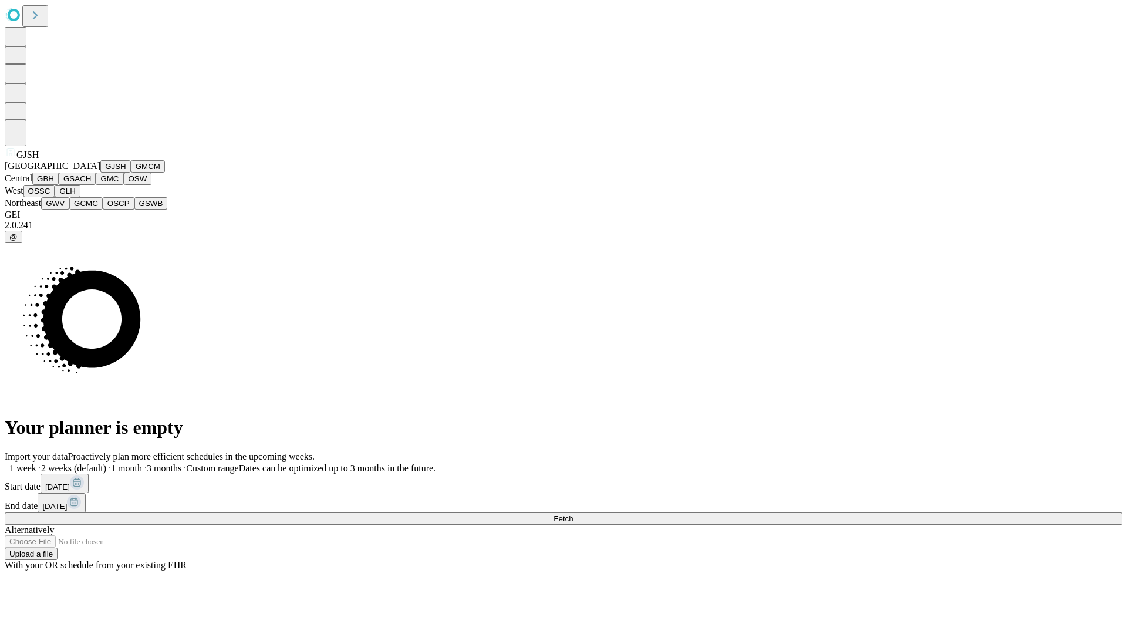
click at [100, 173] on button "GJSH" at bounding box center [115, 166] width 31 height 12
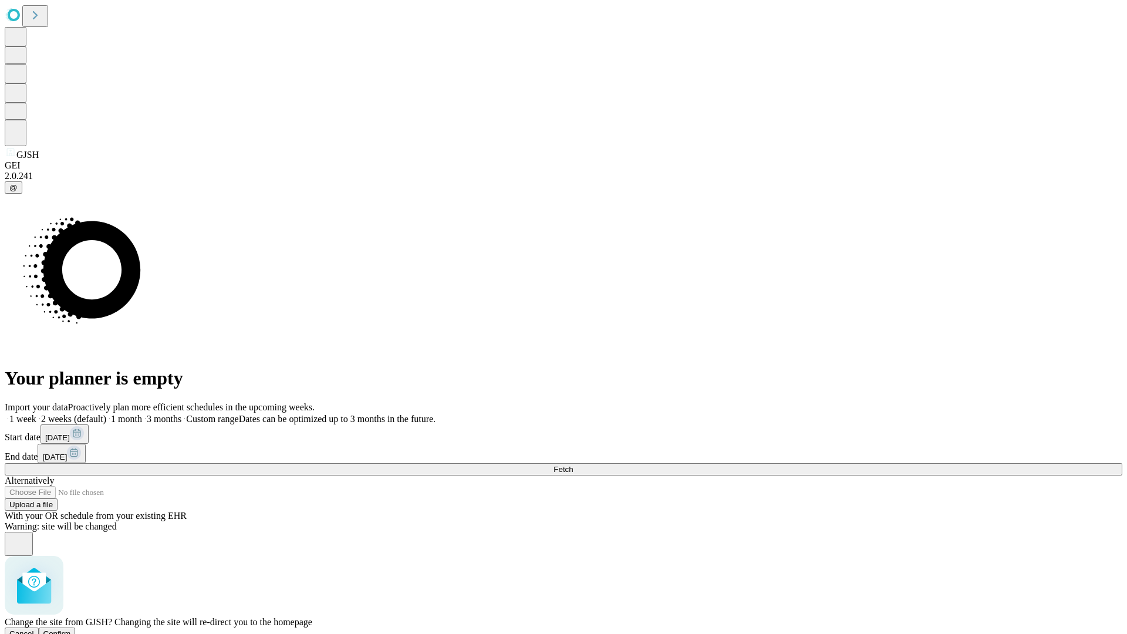
click at [71, 629] on span "Confirm" at bounding box center [57, 633] width 28 height 9
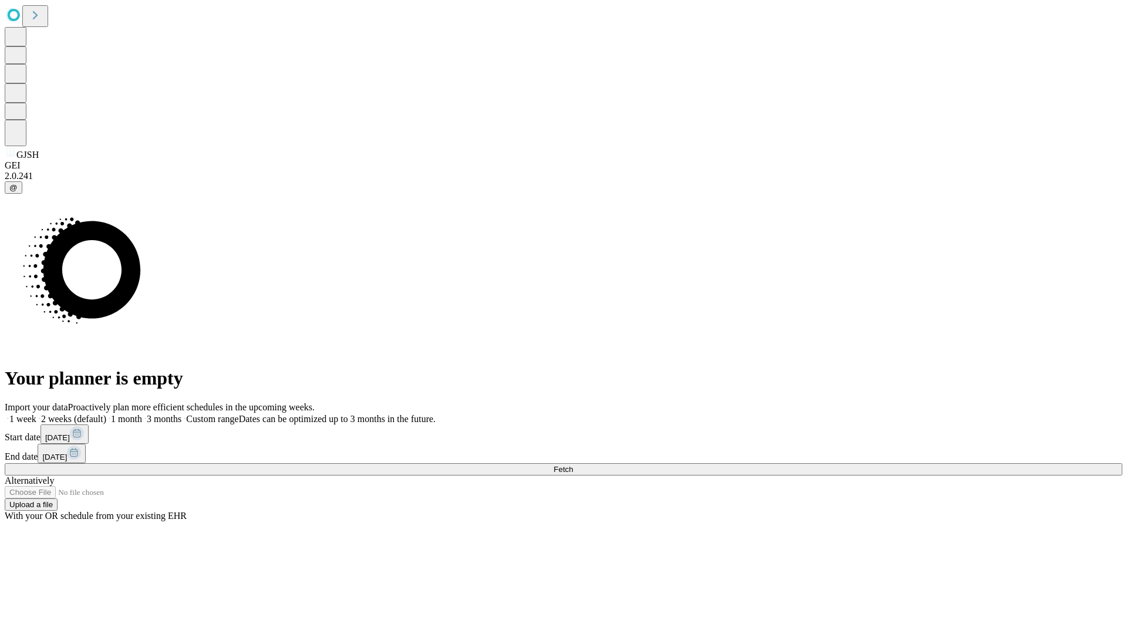
click at [106, 414] on label "2 weeks (default)" at bounding box center [71, 419] width 70 height 10
click at [573, 465] on span "Fetch" at bounding box center [563, 469] width 19 height 9
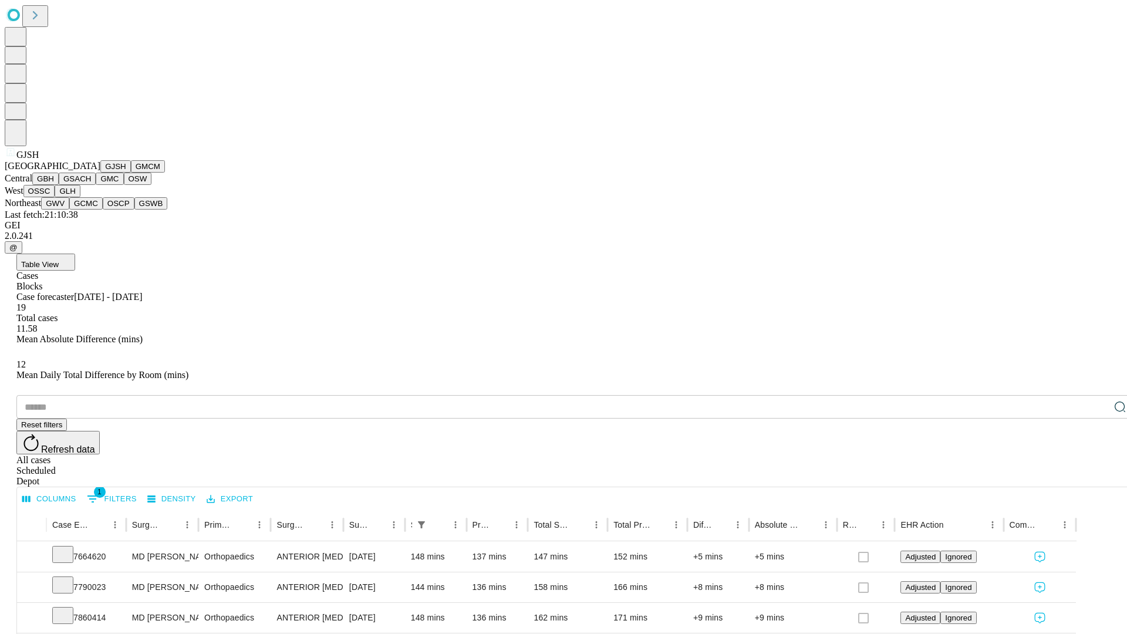
click at [131, 173] on button "GMCM" at bounding box center [148, 166] width 34 height 12
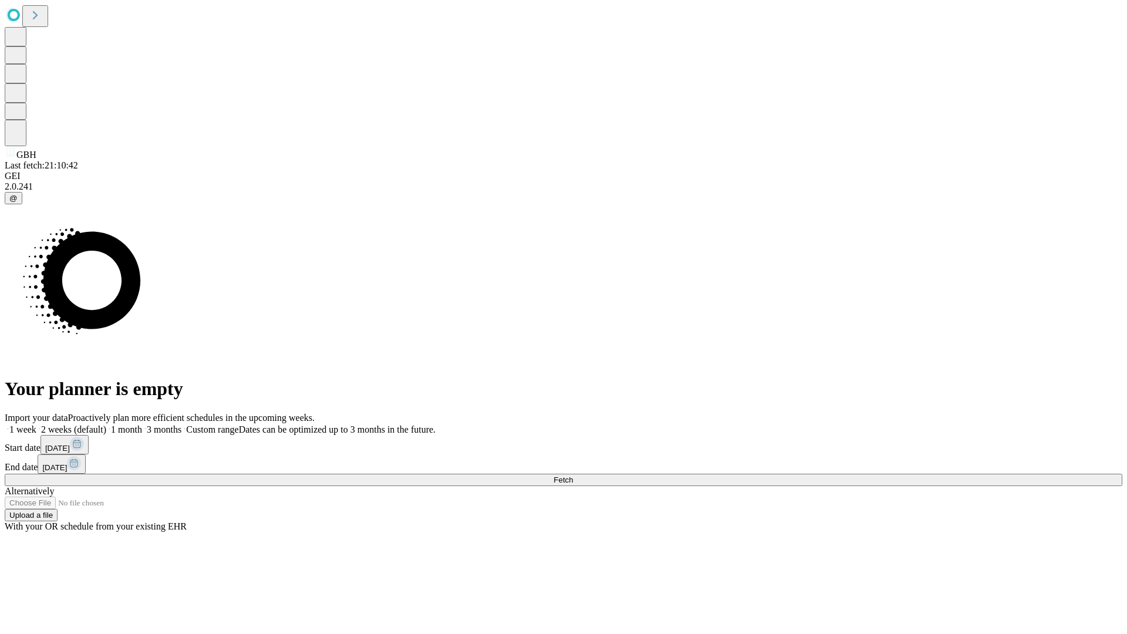
click at [106, 425] on label "2 weeks (default)" at bounding box center [71, 430] width 70 height 10
click at [573, 476] on span "Fetch" at bounding box center [563, 480] width 19 height 9
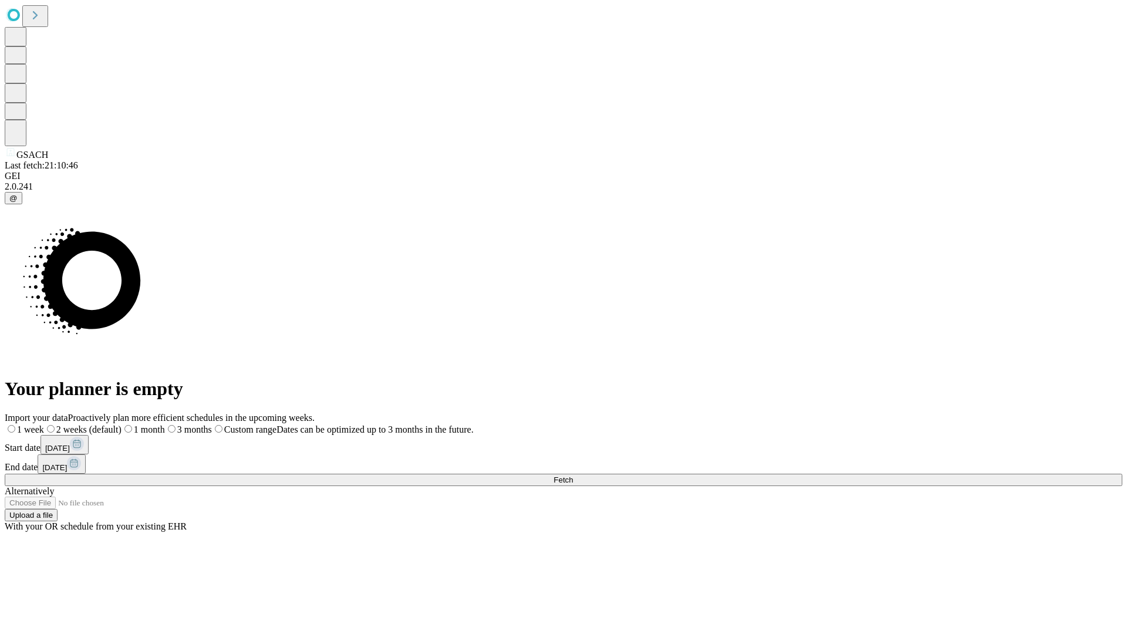
click at [122, 425] on label "2 weeks (default)" at bounding box center [83, 430] width 78 height 10
click at [573, 476] on span "Fetch" at bounding box center [563, 480] width 19 height 9
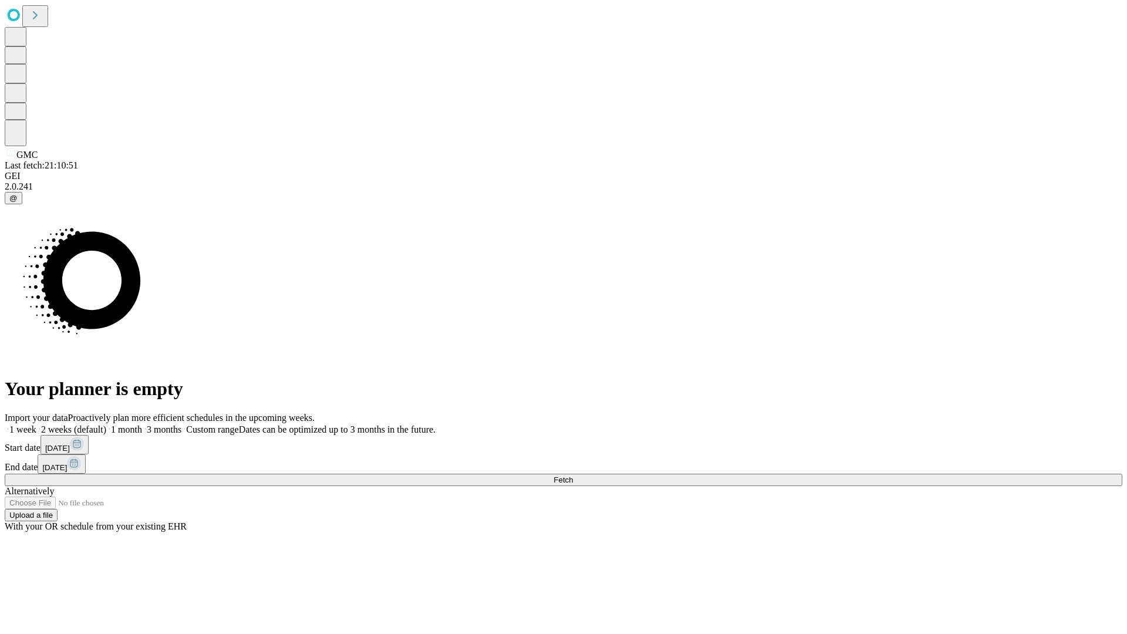
click at [106, 425] on label "2 weeks (default)" at bounding box center [71, 430] width 70 height 10
click at [573, 476] on span "Fetch" at bounding box center [563, 480] width 19 height 9
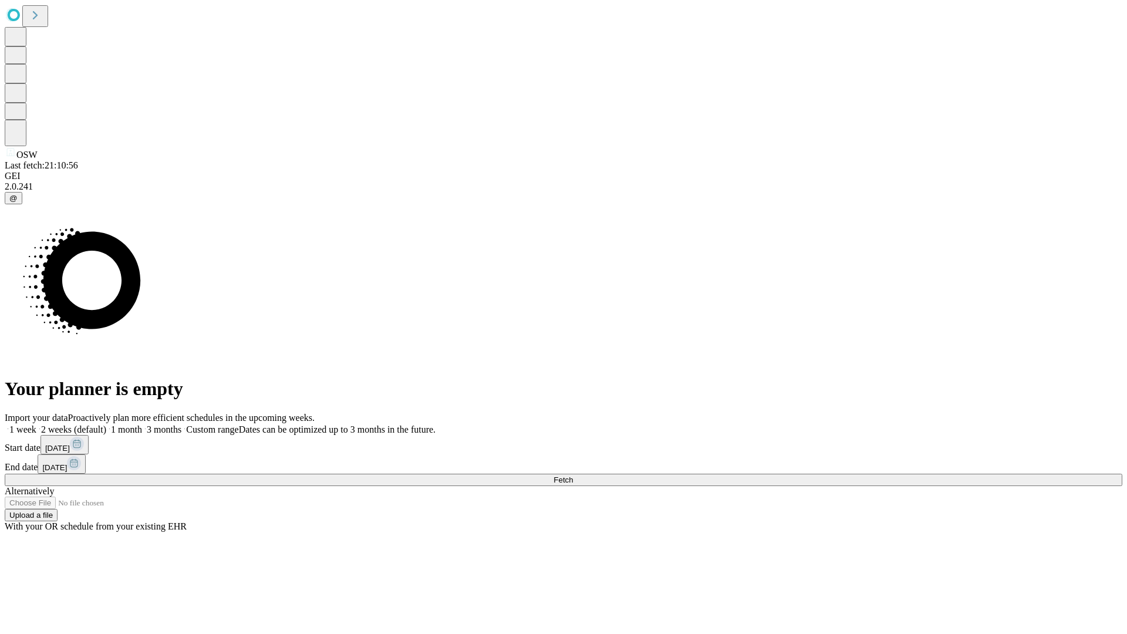
click at [106, 425] on label "2 weeks (default)" at bounding box center [71, 430] width 70 height 10
click at [573, 476] on span "Fetch" at bounding box center [563, 480] width 19 height 9
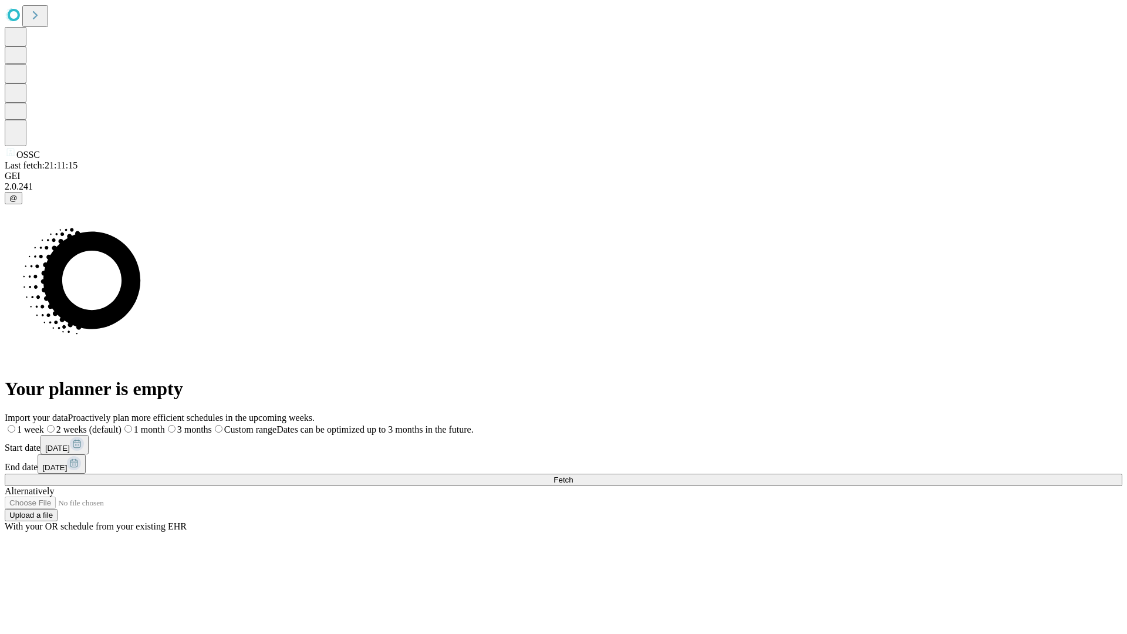
click at [122, 425] on label "2 weeks (default)" at bounding box center [83, 430] width 78 height 10
click at [573, 476] on span "Fetch" at bounding box center [563, 480] width 19 height 9
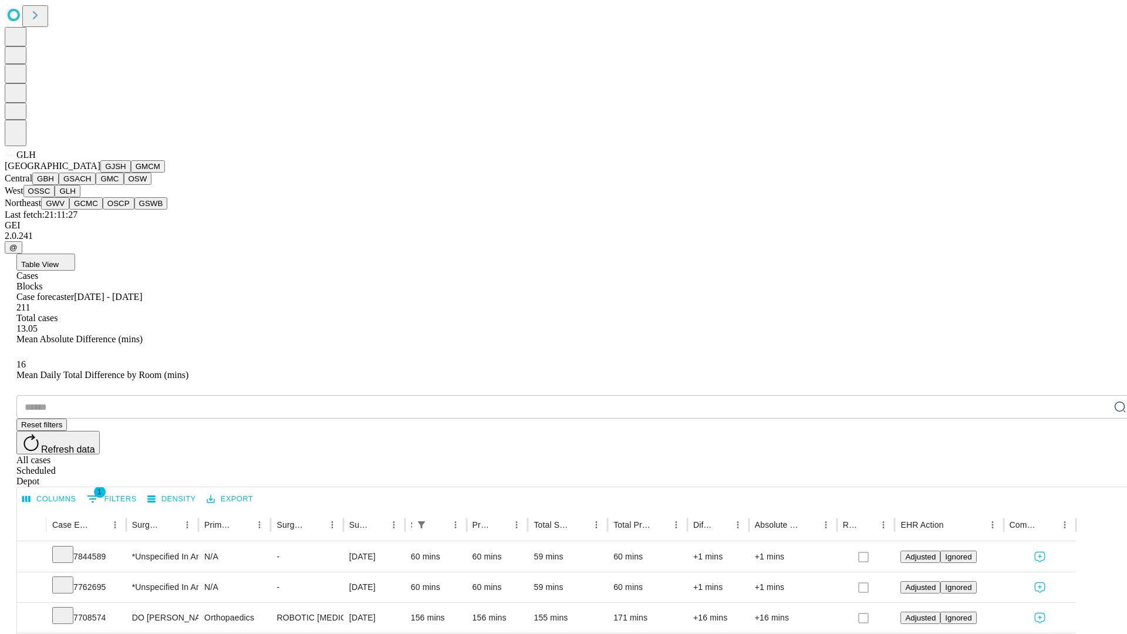
click at [69, 210] on button "GWV" at bounding box center [55, 203] width 28 height 12
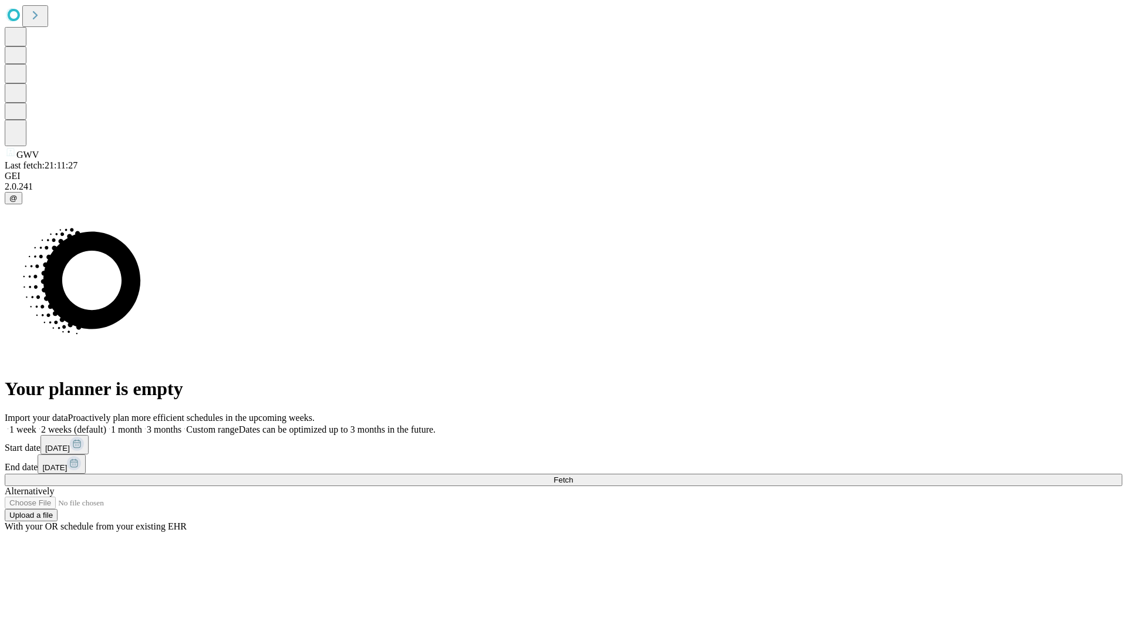
click at [106, 425] on label "2 weeks (default)" at bounding box center [71, 430] width 70 height 10
click at [573, 476] on span "Fetch" at bounding box center [563, 480] width 19 height 9
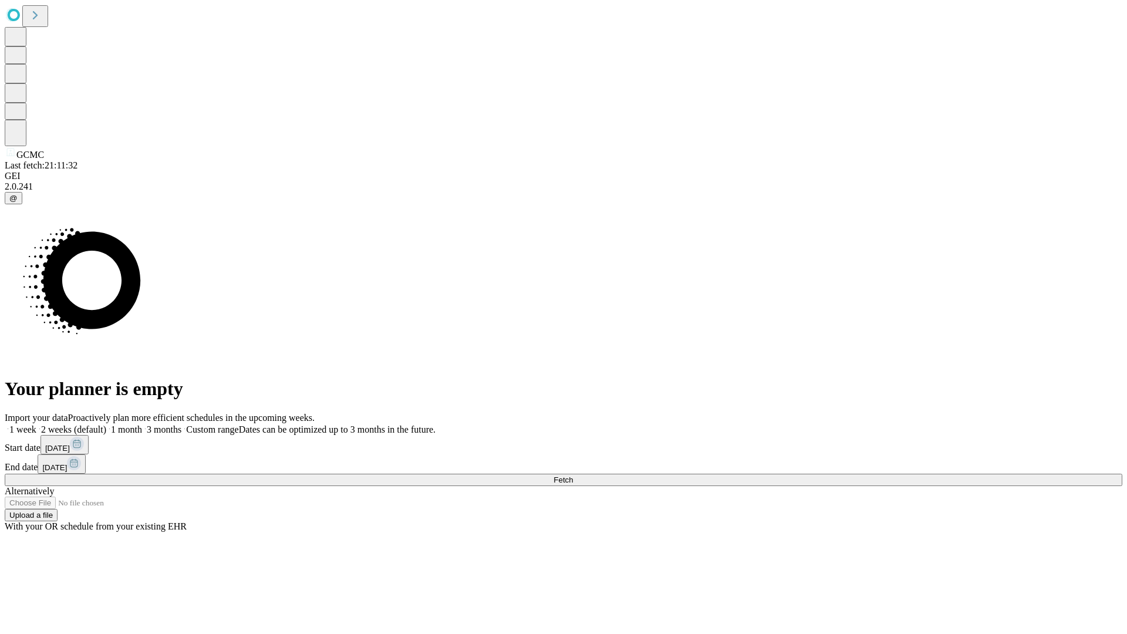
click at [106, 425] on label "2 weeks (default)" at bounding box center [71, 430] width 70 height 10
click at [573, 476] on span "Fetch" at bounding box center [563, 480] width 19 height 9
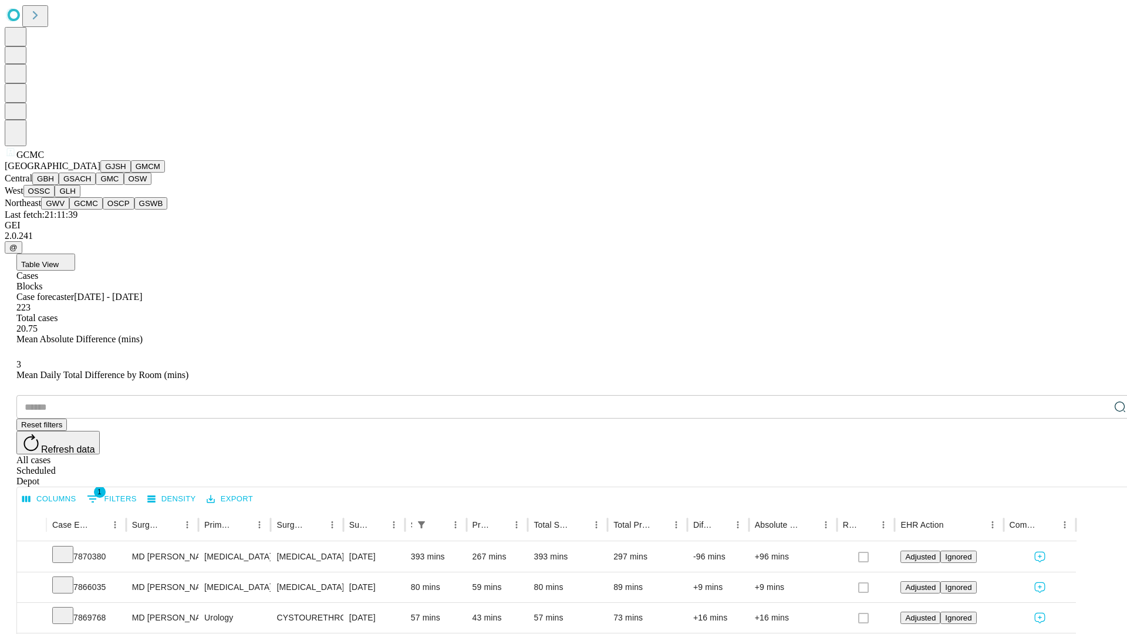
click at [103, 210] on button "OSCP" at bounding box center [119, 203] width 32 height 12
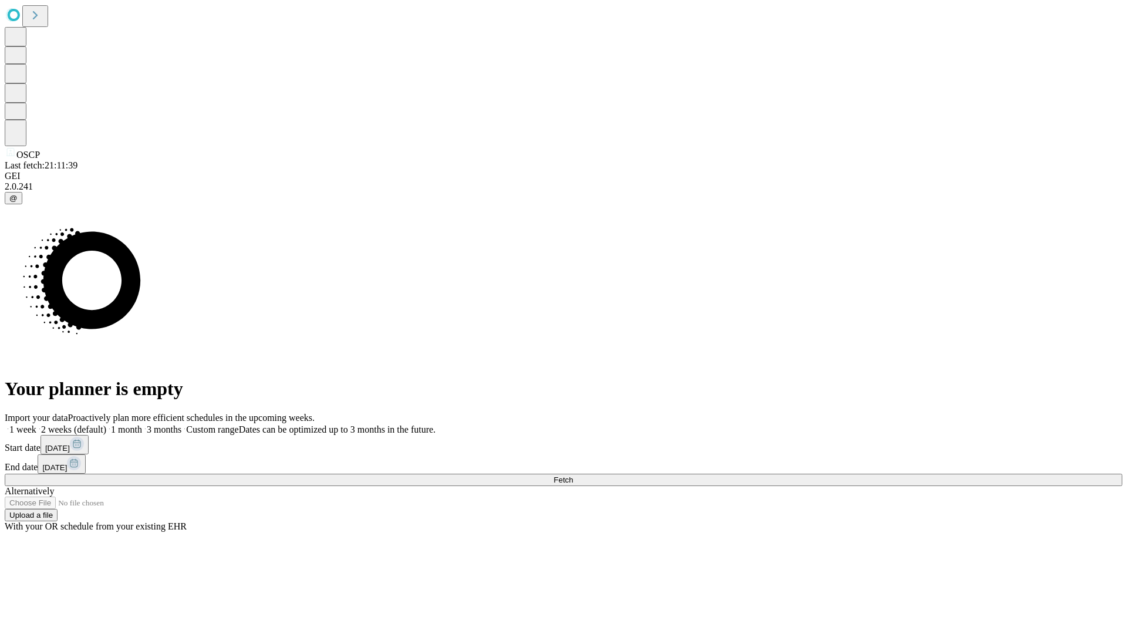
click at [106, 425] on label "2 weeks (default)" at bounding box center [71, 430] width 70 height 10
click at [573, 476] on span "Fetch" at bounding box center [563, 480] width 19 height 9
